Goal: Navigation & Orientation: Find specific page/section

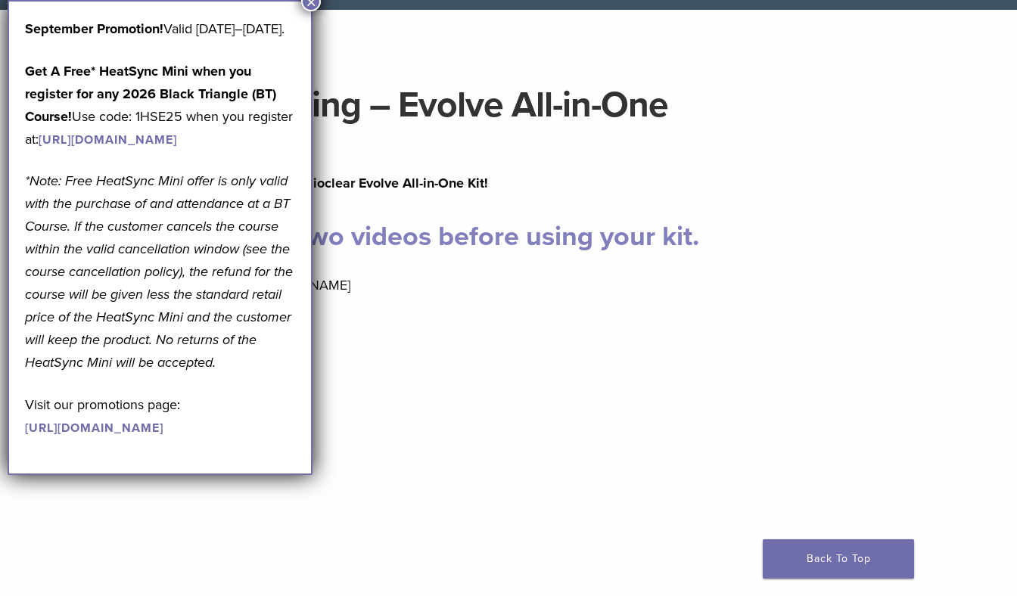
scroll to position [107, 0]
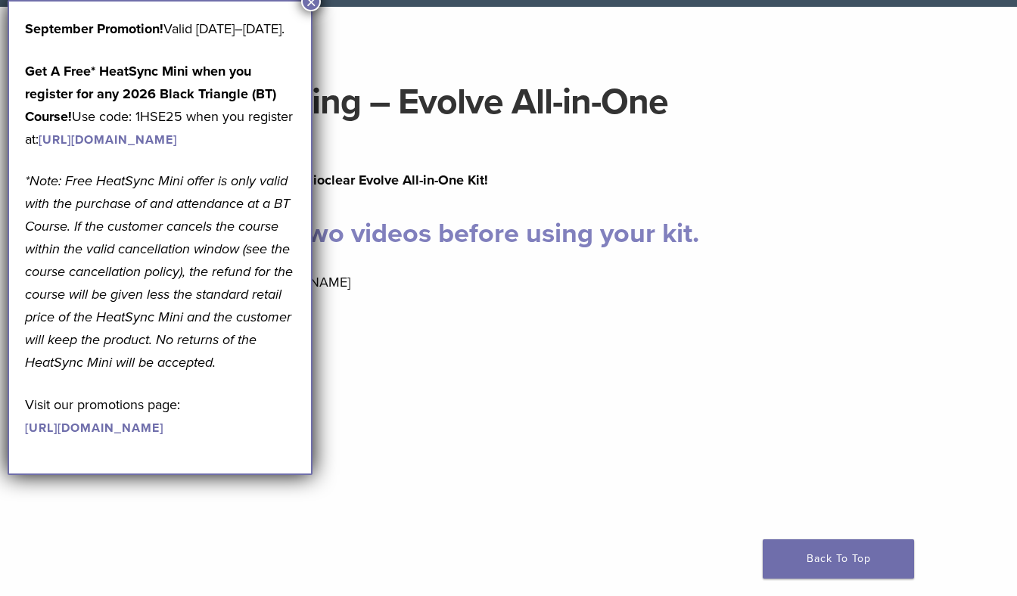
click at [310, 5] on button "×" at bounding box center [311, 2] width 20 height 20
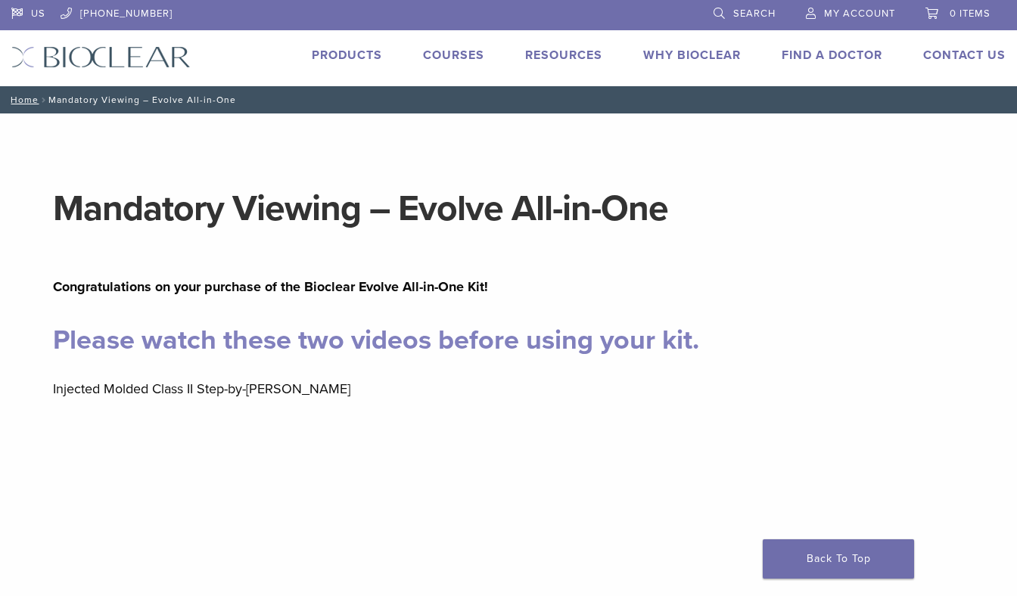
scroll to position [0, 0]
click at [25, 99] on link "Home" at bounding box center [22, 100] width 33 height 11
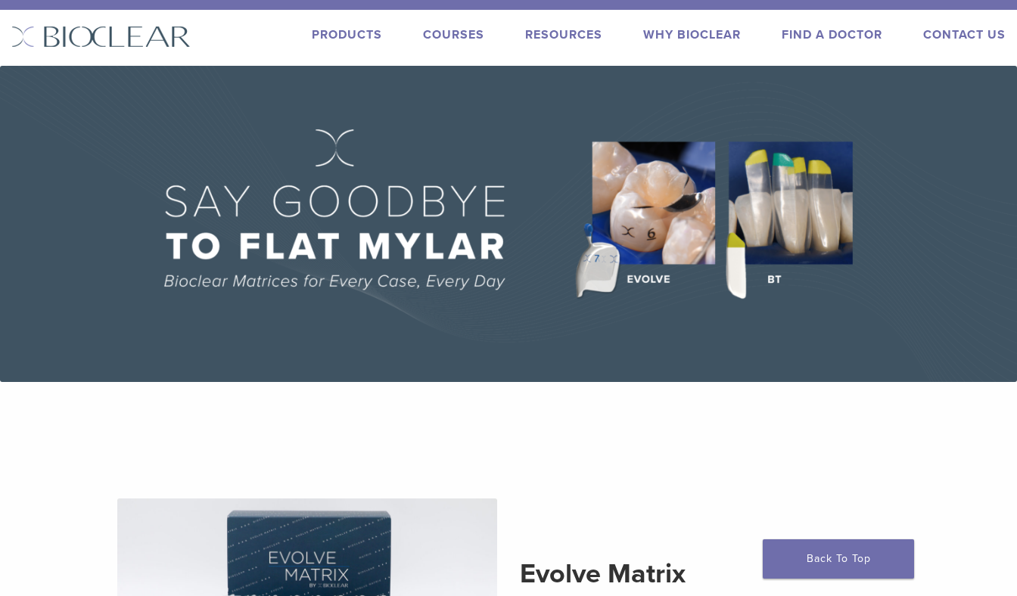
scroll to position [18, 0]
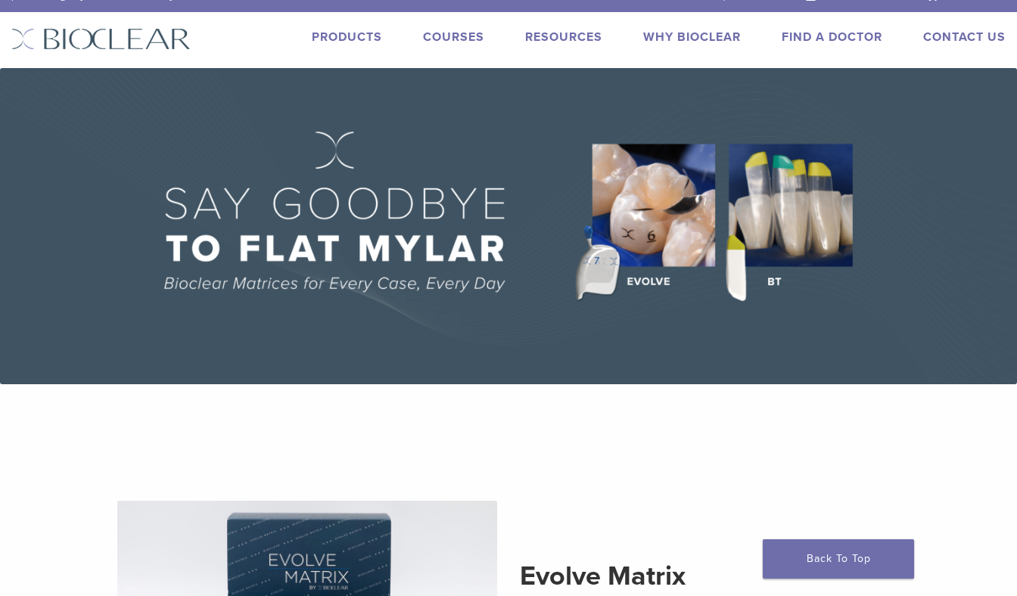
click at [802, 207] on img at bounding box center [508, 226] width 1017 height 316
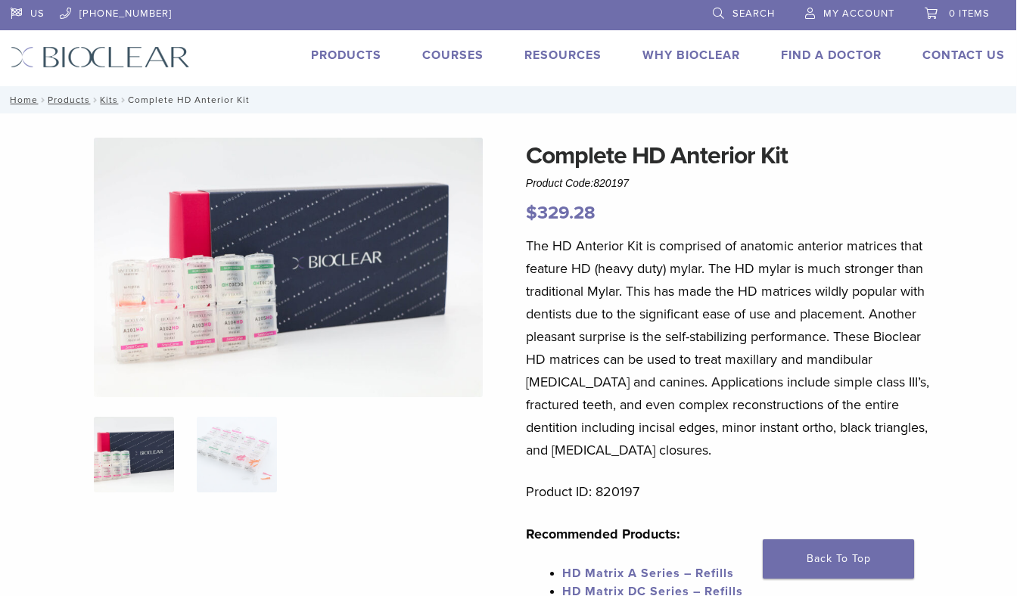
scroll to position [0, 1]
click at [542, 62] on link "Resources" at bounding box center [562, 55] width 77 height 15
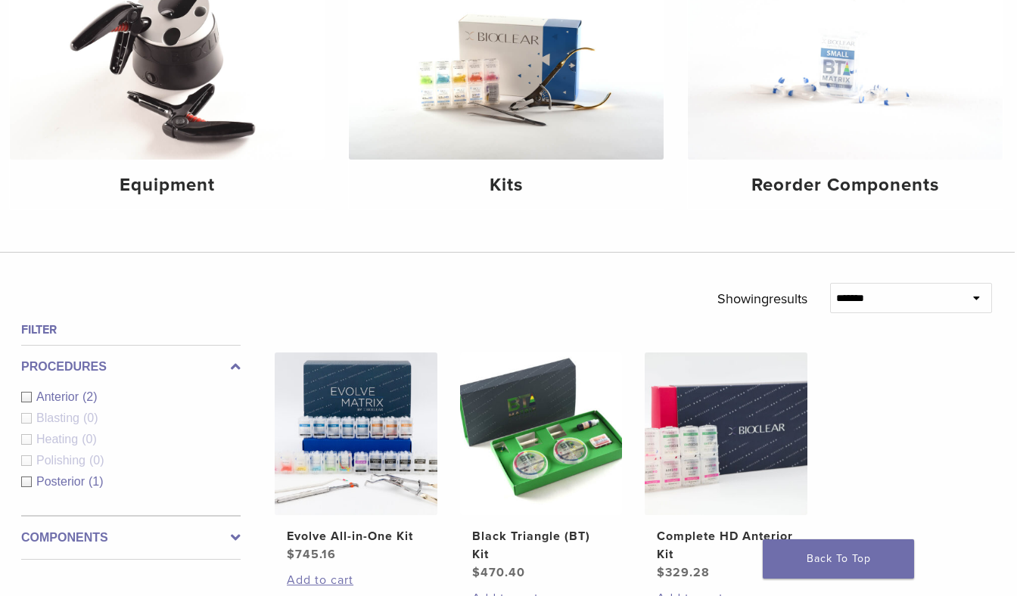
scroll to position [115, 2]
